Goal: Check status: Check status

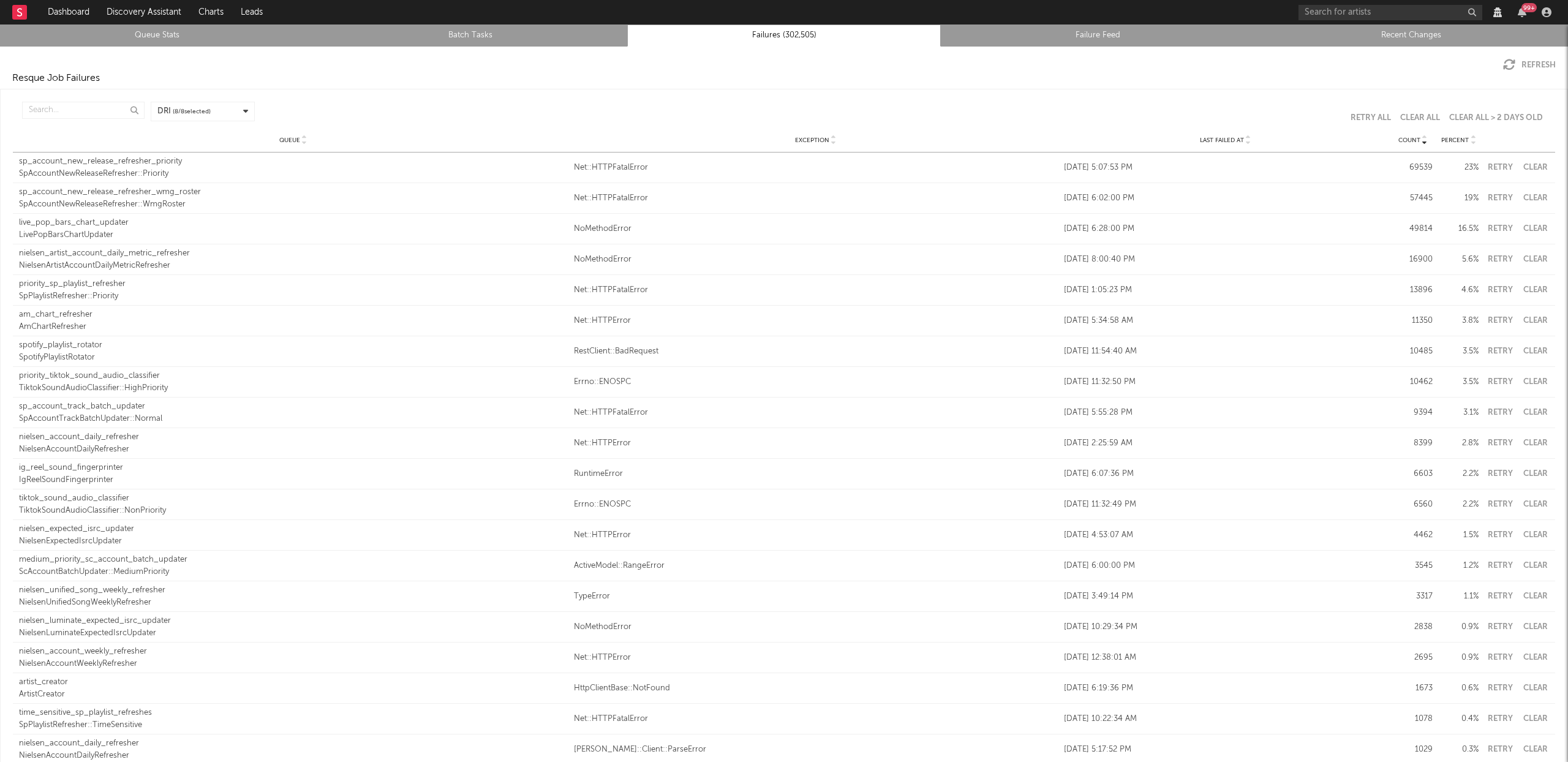
click at [1245, 142] on icon at bounding box center [1248, 142] width 6 height 5
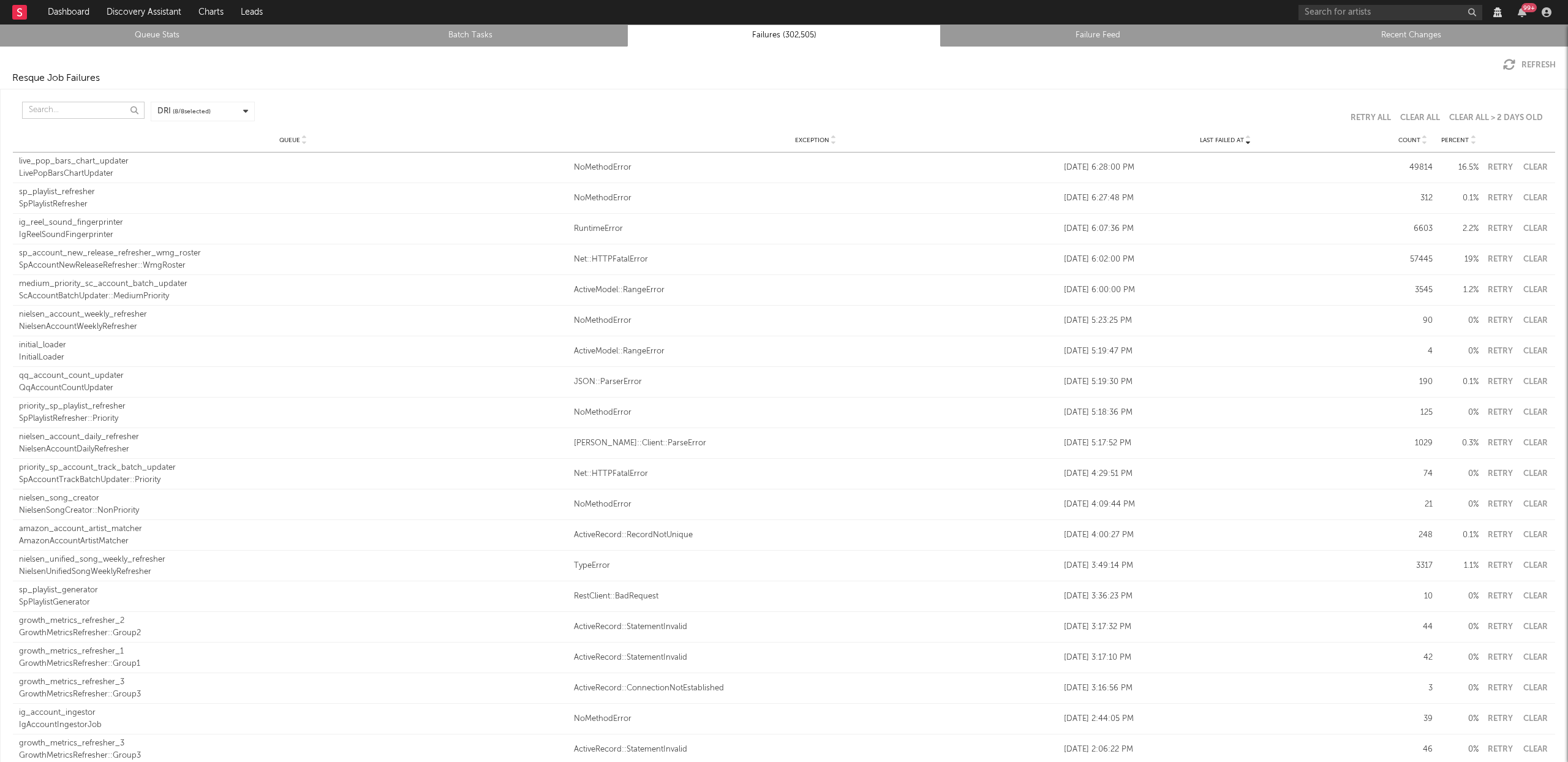
click at [58, 106] on input "text" at bounding box center [83, 110] width 123 height 17
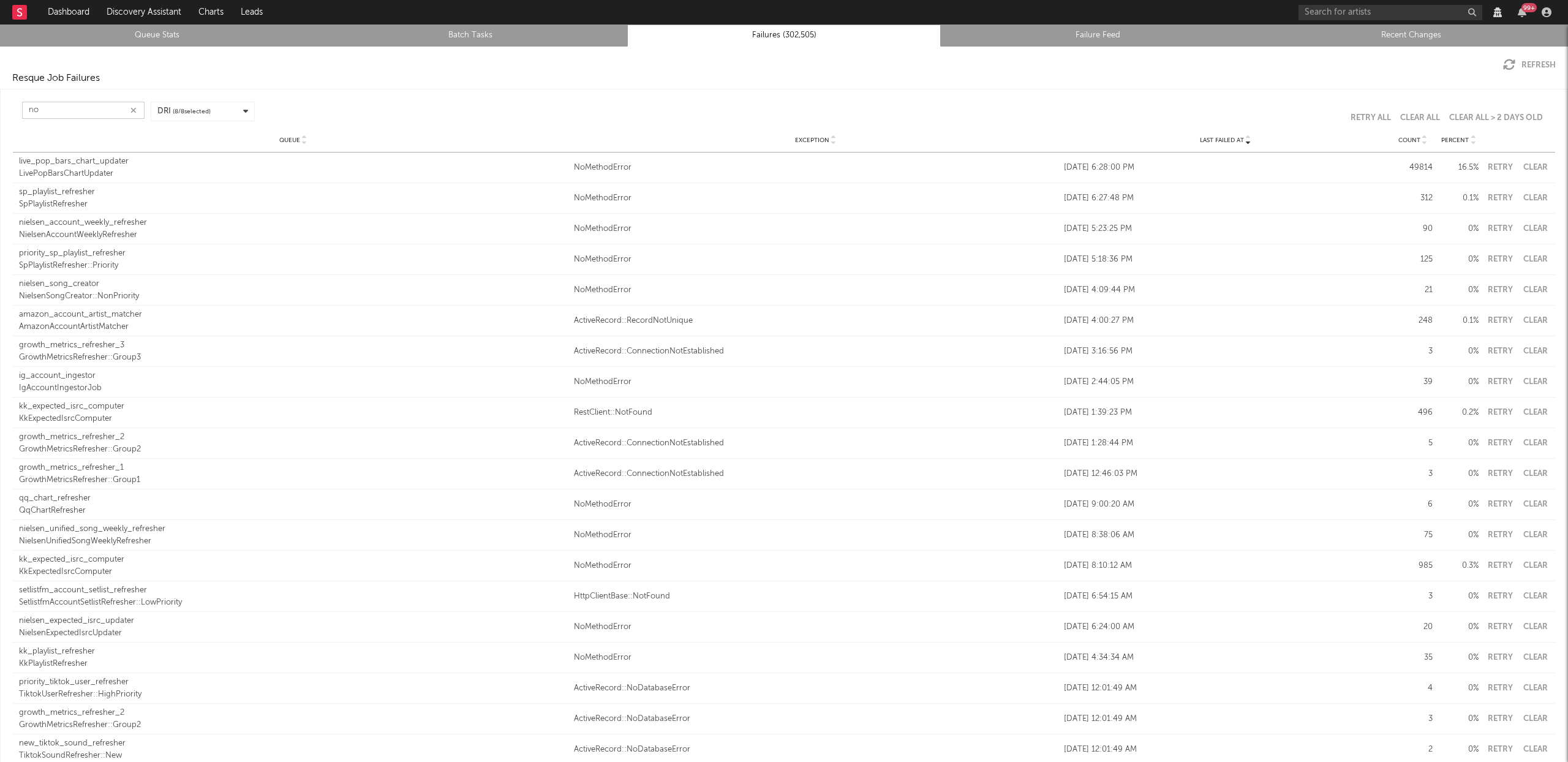
type input "n"
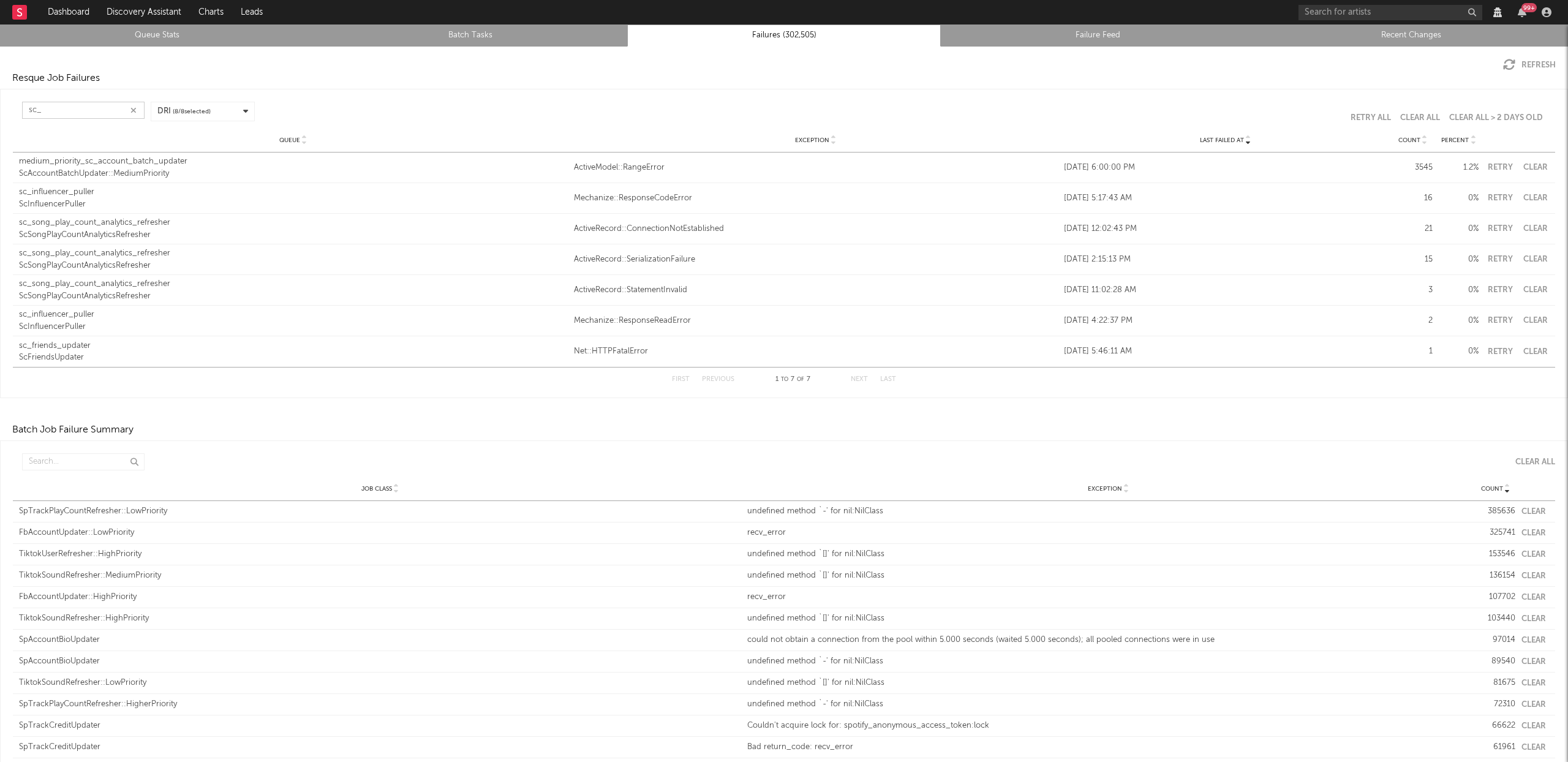
click at [1534, 165] on button "Clear" at bounding box center [1535, 167] width 28 height 8
type input "sc_"
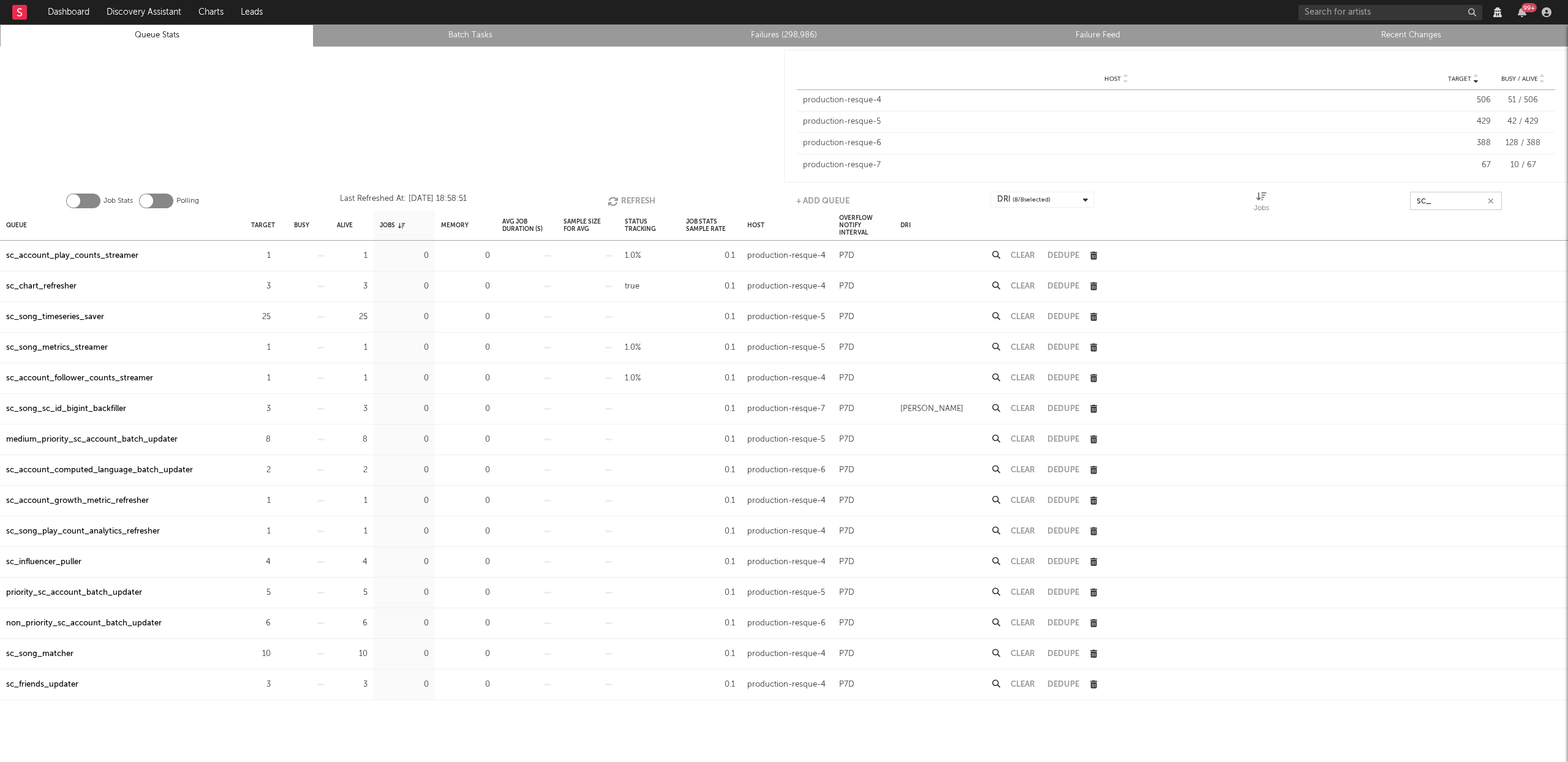
click at [1428, 202] on input "sc_" at bounding box center [1456, 201] width 92 height 18
click at [1428, 201] on input "sc_" at bounding box center [1456, 201] width 92 height 18
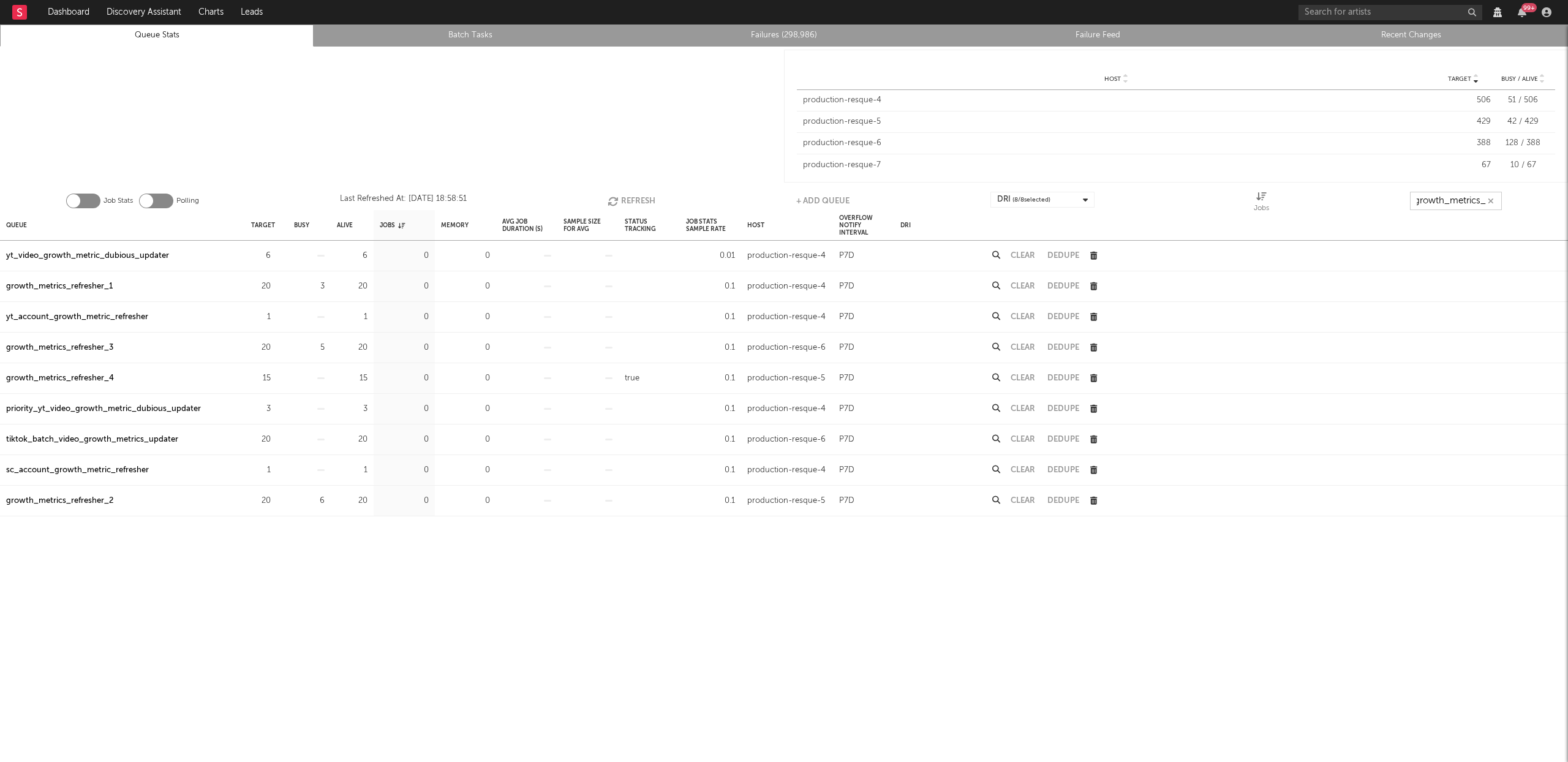
scroll to position [0, 11]
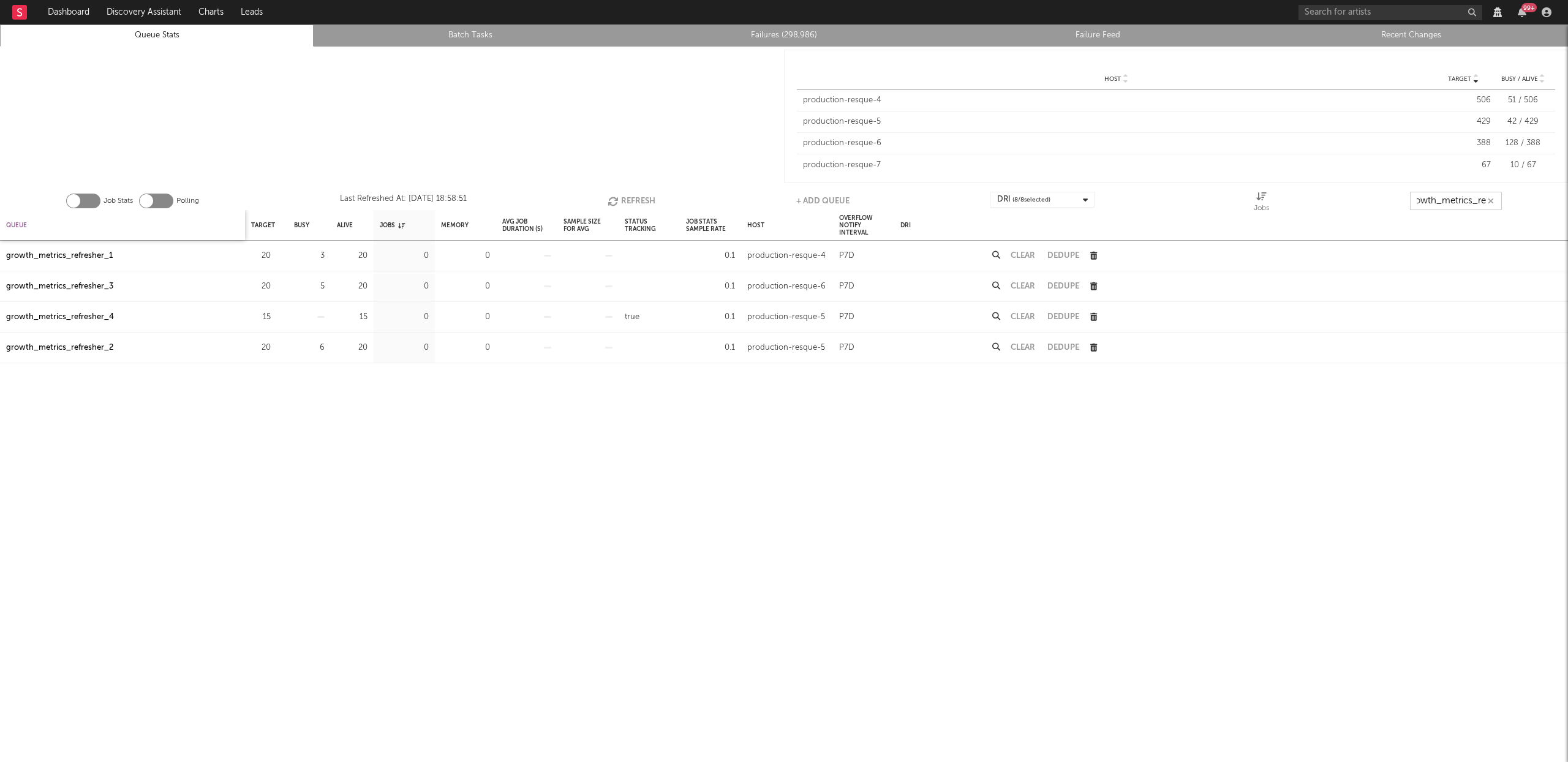
type input "growth_metrics_re"
click at [22, 225] on div "Queue" at bounding box center [16, 225] width 21 height 26
click at [22, 225] on div "Queue" at bounding box center [21, 225] width 31 height 26
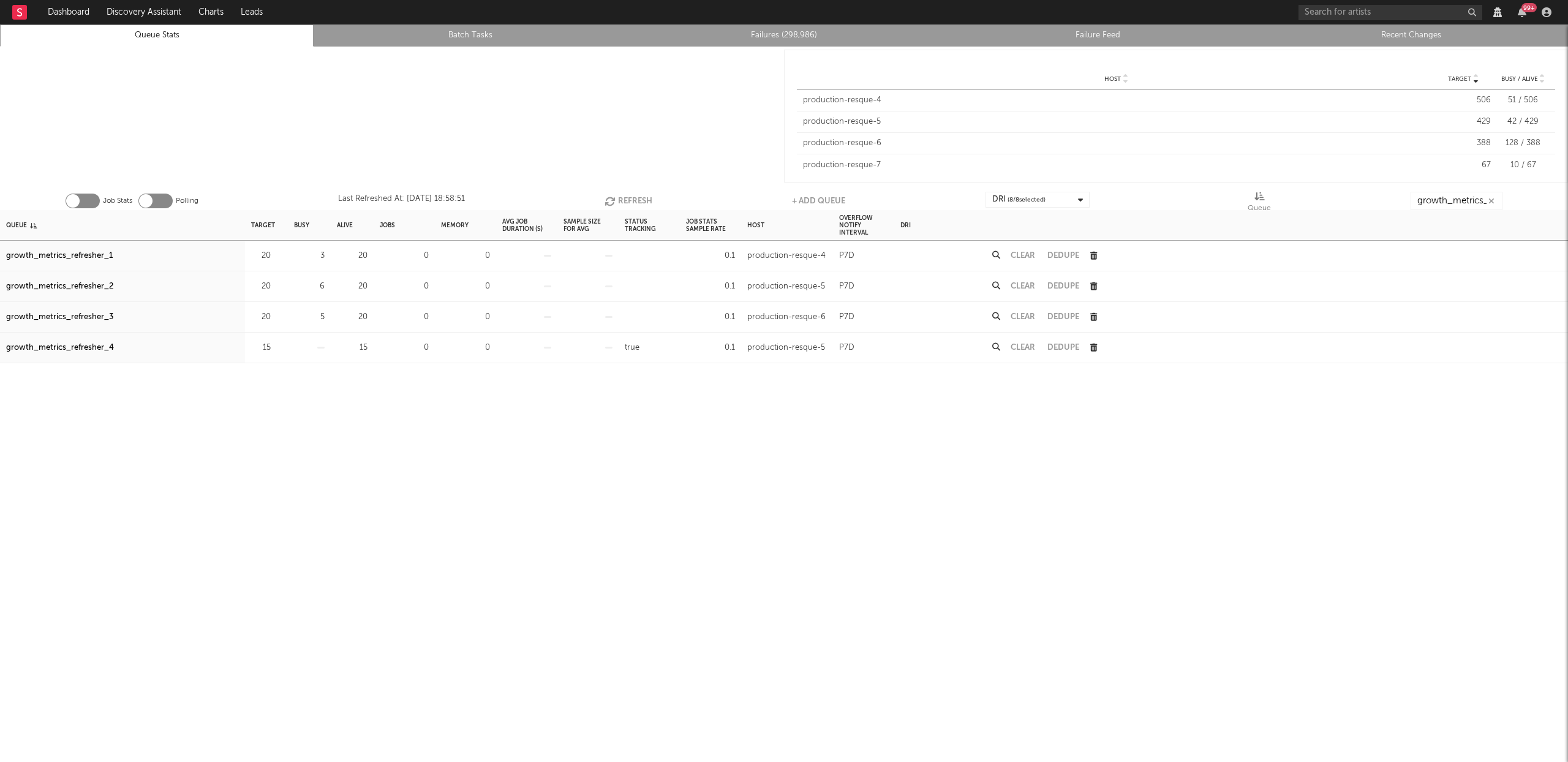
click at [632, 199] on button "Refresh" at bounding box center [628, 201] width 48 height 18
click at [637, 197] on button "Refresh" at bounding box center [628, 201] width 48 height 18
click at [92, 256] on div "growth_metrics_refresher_1" at bounding box center [59, 256] width 107 height 14
click at [92, 288] on div "growth_metrics_refresher_2" at bounding box center [59, 287] width 107 height 14
click at [90, 313] on div "growth_metrics_refresher_3" at bounding box center [59, 317] width 107 height 14
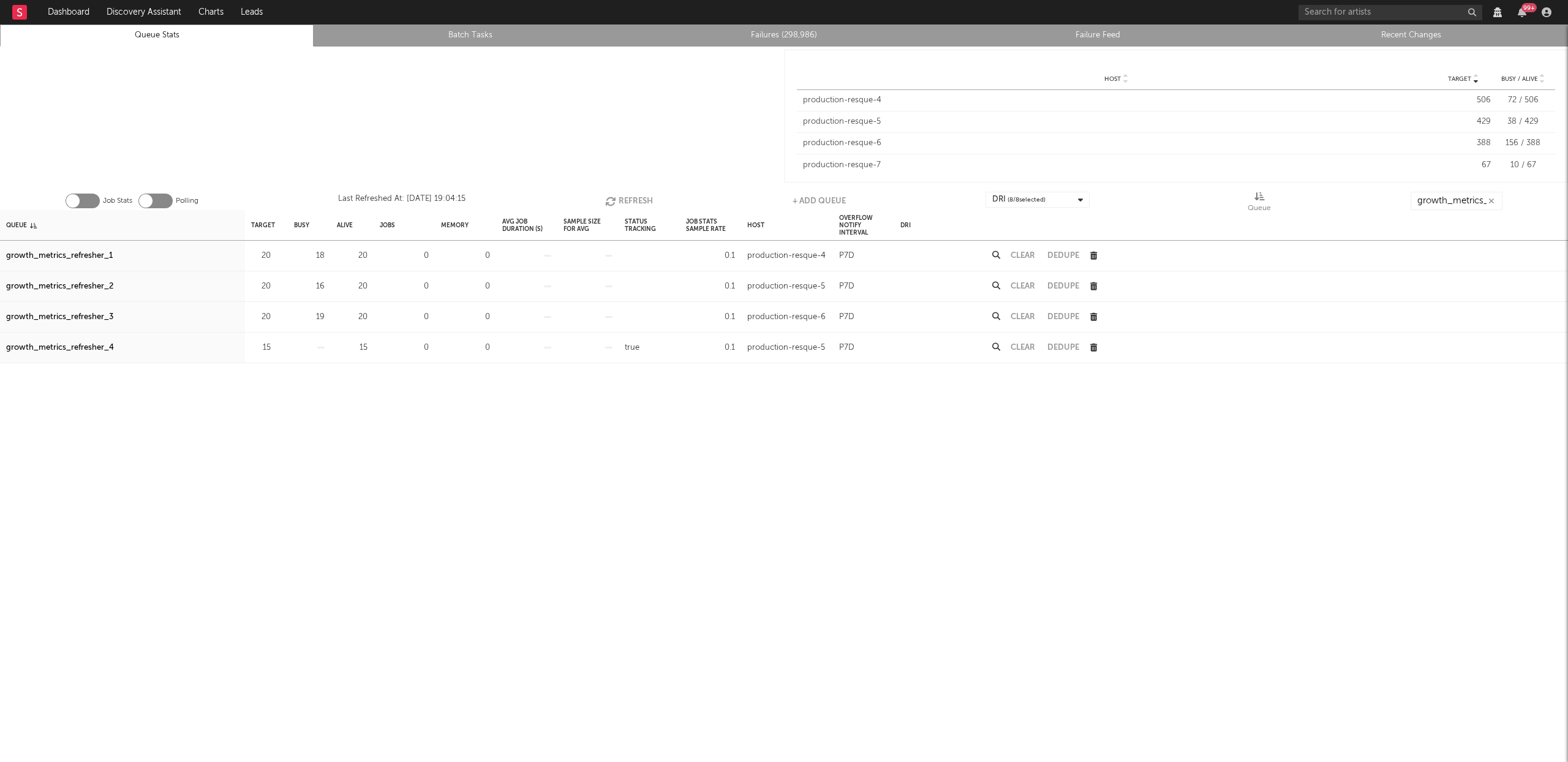
click at [628, 199] on button "Refresh" at bounding box center [629, 201] width 48 height 18
click at [633, 195] on button "Refresh" at bounding box center [630, 201] width 48 height 18
